Goal: Task Accomplishment & Management: Manage account settings

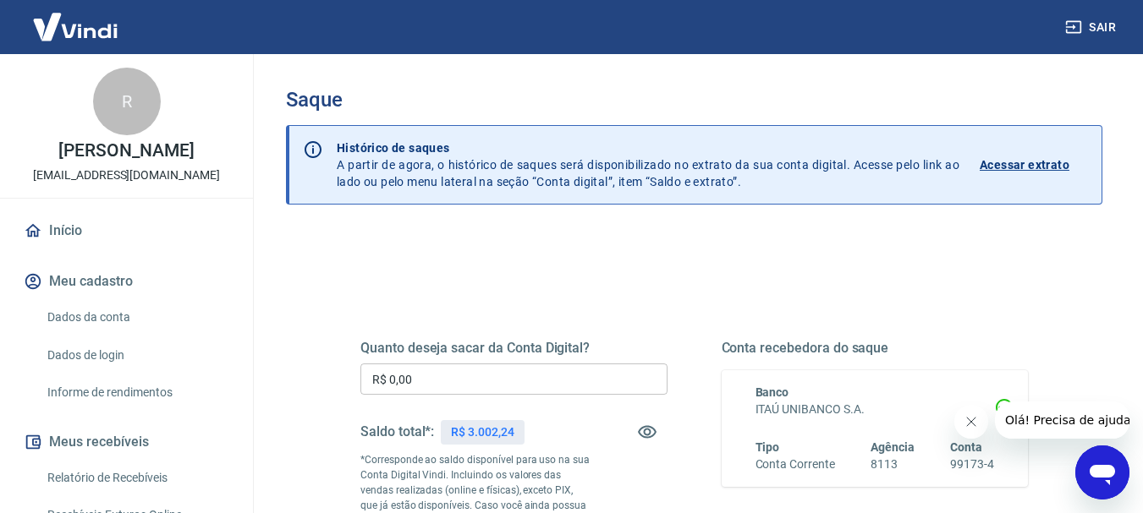
click at [85, 23] on img at bounding box center [75, 27] width 110 height 52
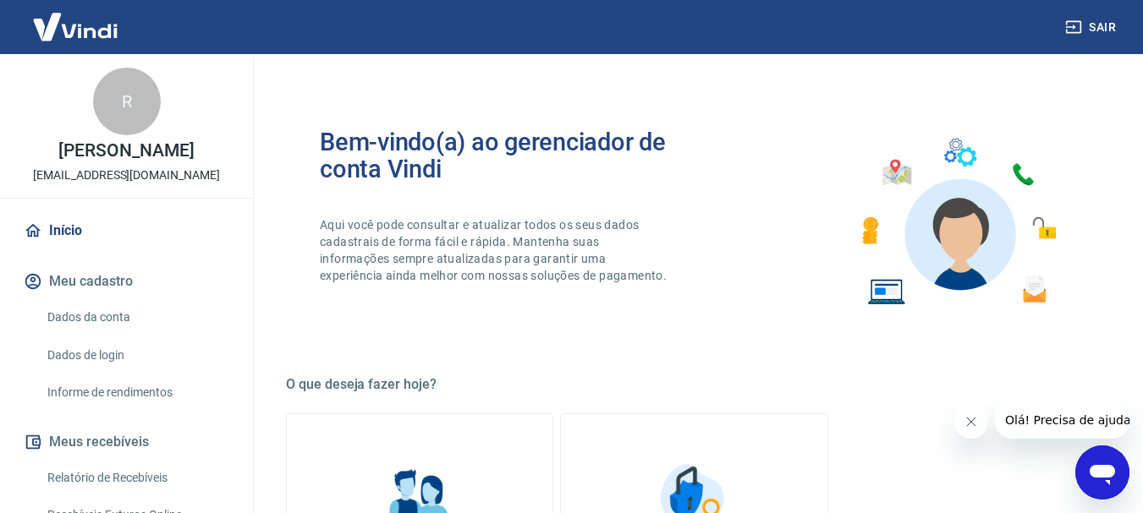
click at [106, 28] on img at bounding box center [75, 27] width 110 height 52
click at [65, 238] on link "Início" at bounding box center [126, 230] width 212 height 37
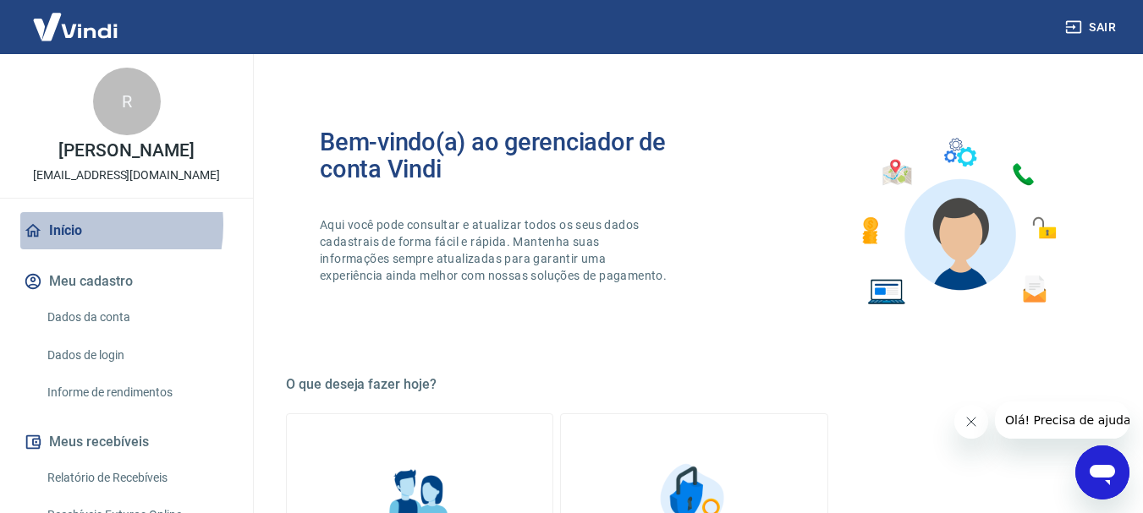
click at [73, 225] on link "Início" at bounding box center [126, 230] width 212 height 37
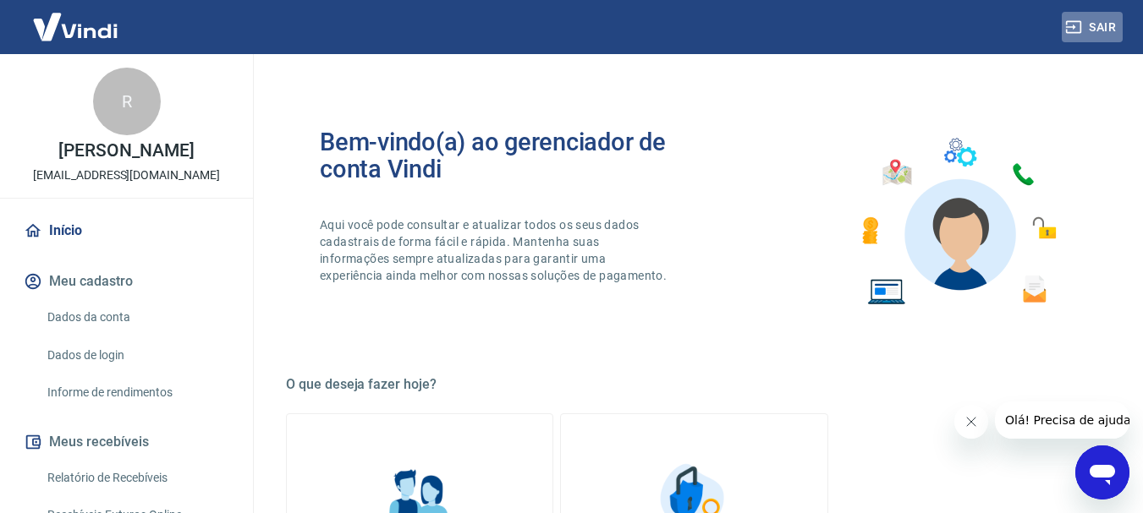
drag, startPoint x: 1088, startPoint y: 31, endPoint x: 1075, endPoint y: 35, distance: 13.9
click at [1078, 35] on button "Sair" at bounding box center [1091, 27] width 61 height 31
